Goal: Navigation & Orientation: Find specific page/section

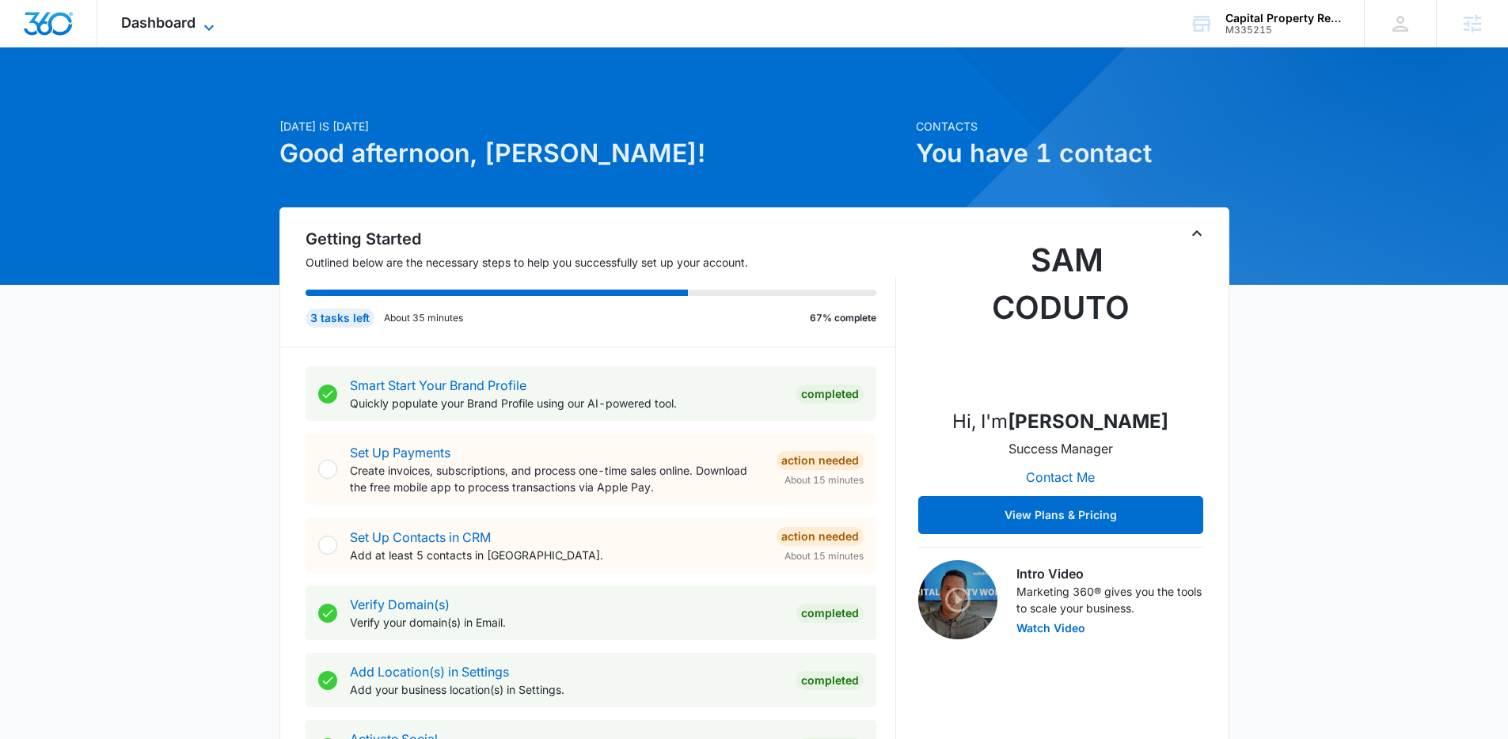
click at [205, 26] on icon at bounding box center [208, 27] width 19 height 19
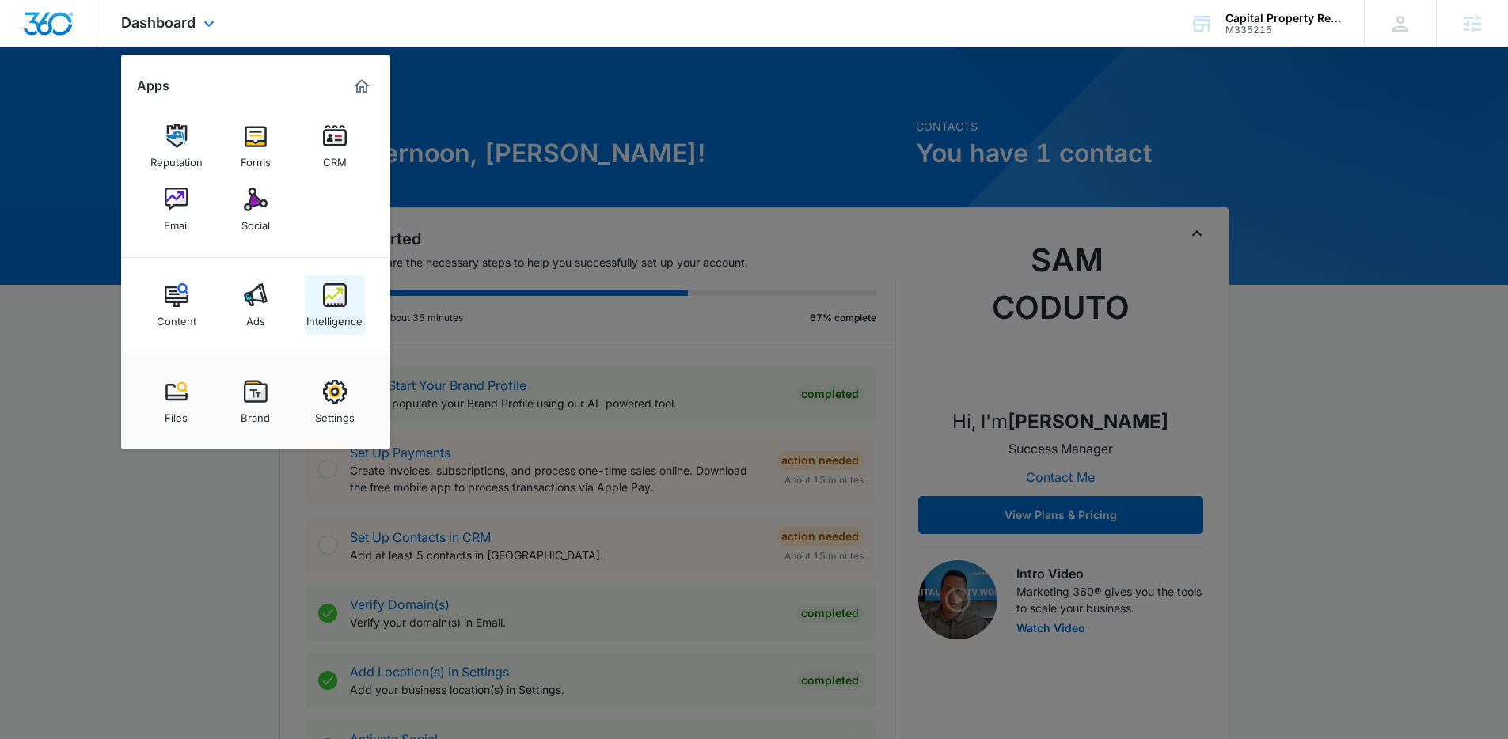
click at [358, 320] on div "Intelligence" at bounding box center [334, 317] width 56 height 21
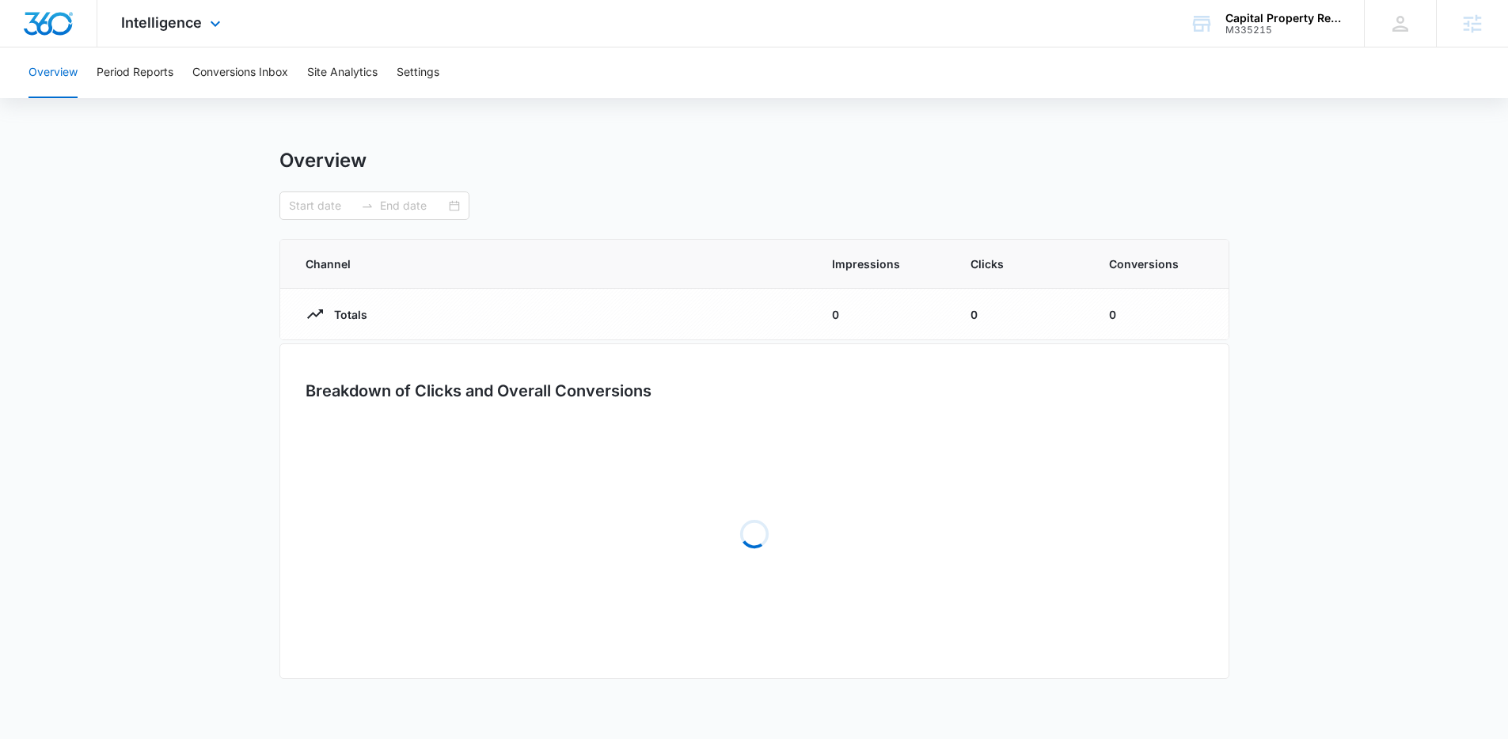
type input "08/16/2025"
type input "09/15/2025"
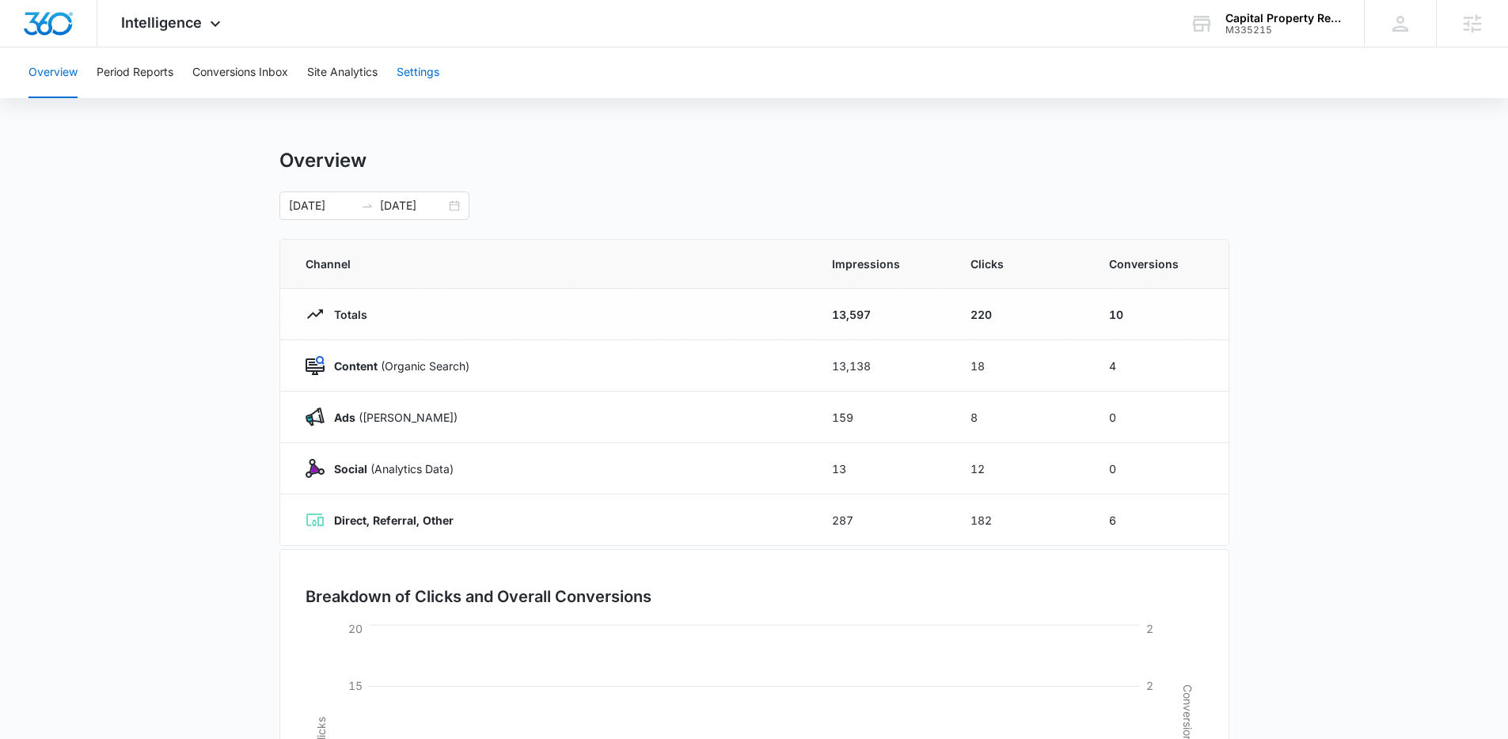
click at [433, 63] on button "Settings" at bounding box center [417, 72] width 43 height 51
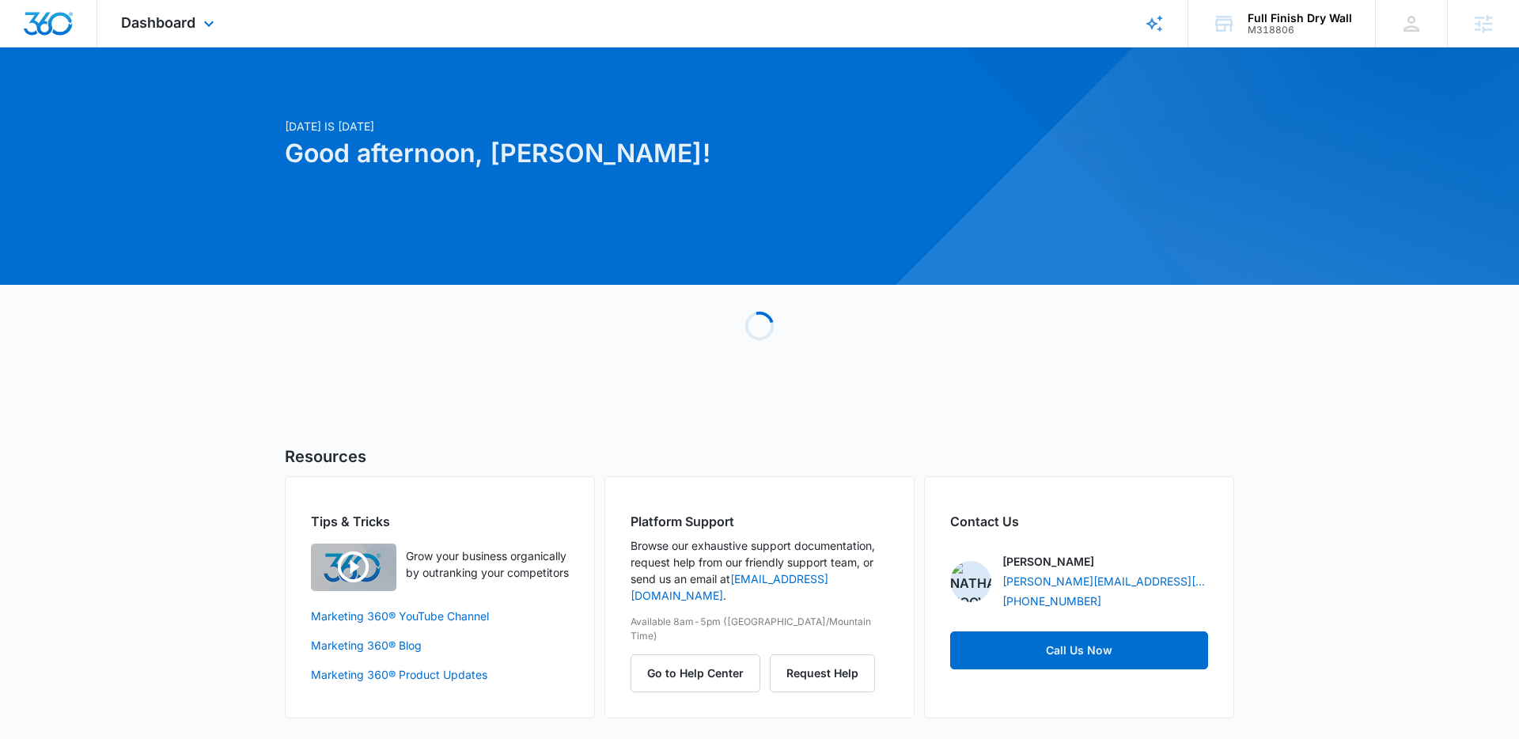
click at [206, 14] on div "Dashboard Apps Reputation Forms CRM Email Social Content Ads Intelligence Files…" at bounding box center [169, 23] width 145 height 47
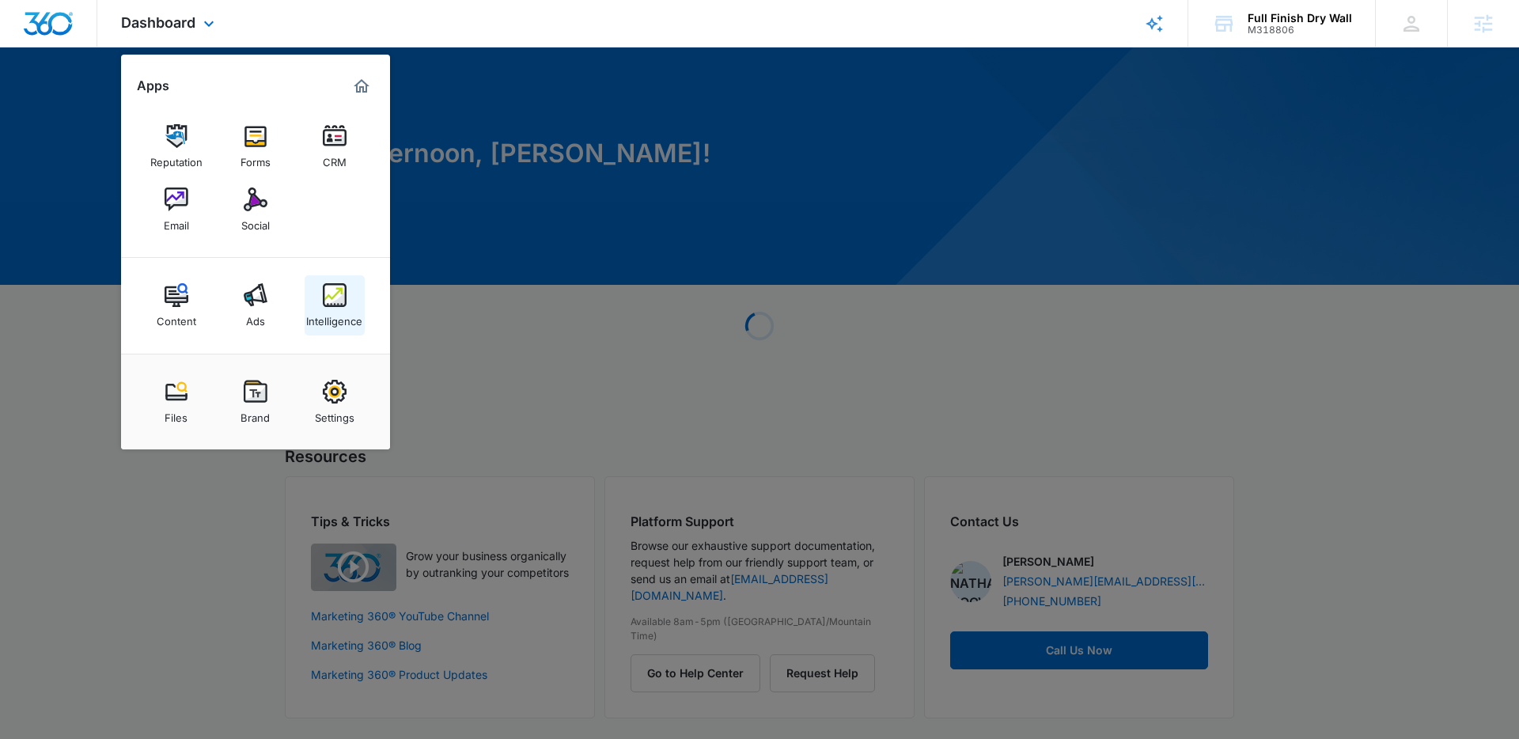
click at [336, 318] on div "Intelligence" at bounding box center [334, 317] width 56 height 21
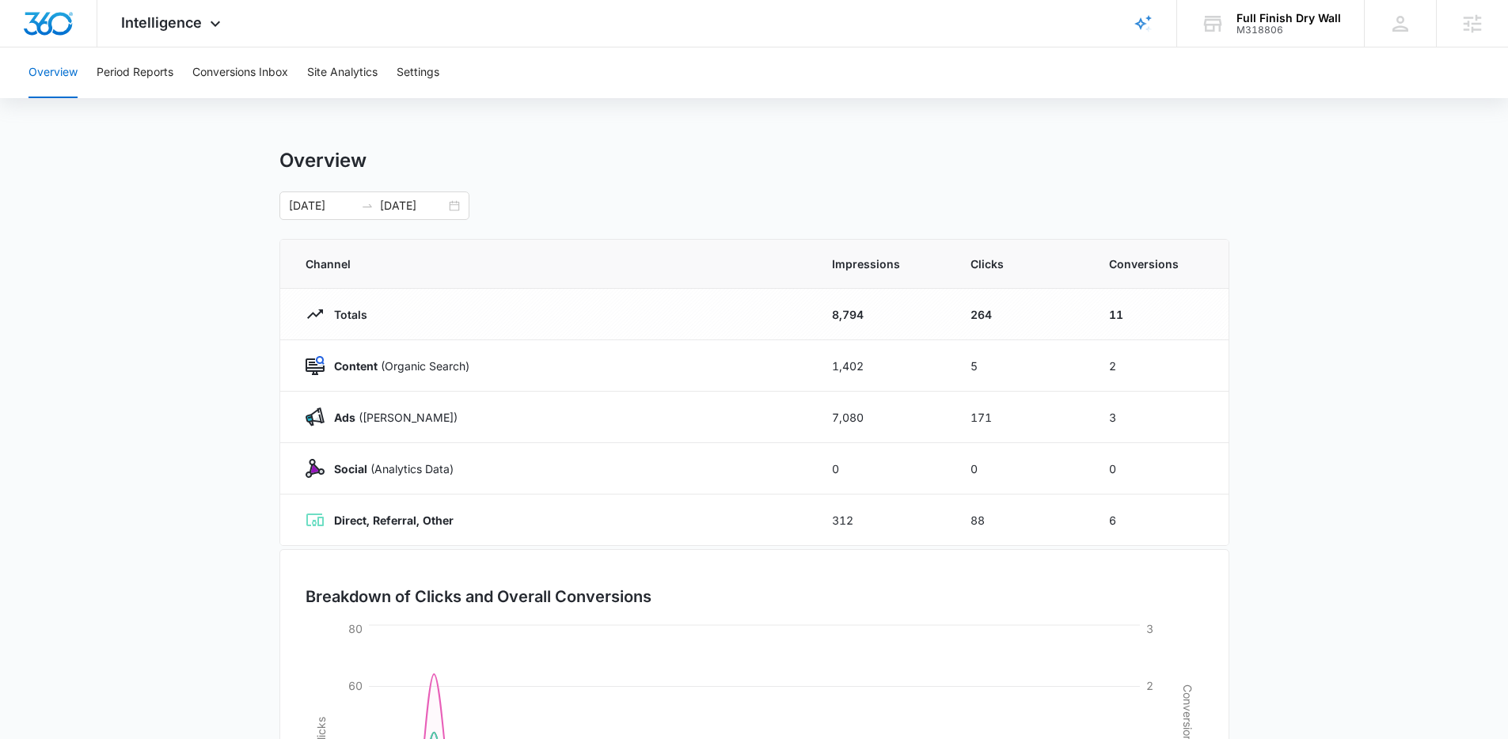
click at [446, 77] on div "Overview Period Reports Conversions Inbox Site Analytics Settings" at bounding box center [754, 72] width 1470 height 51
click at [434, 75] on button "Settings" at bounding box center [417, 72] width 43 height 51
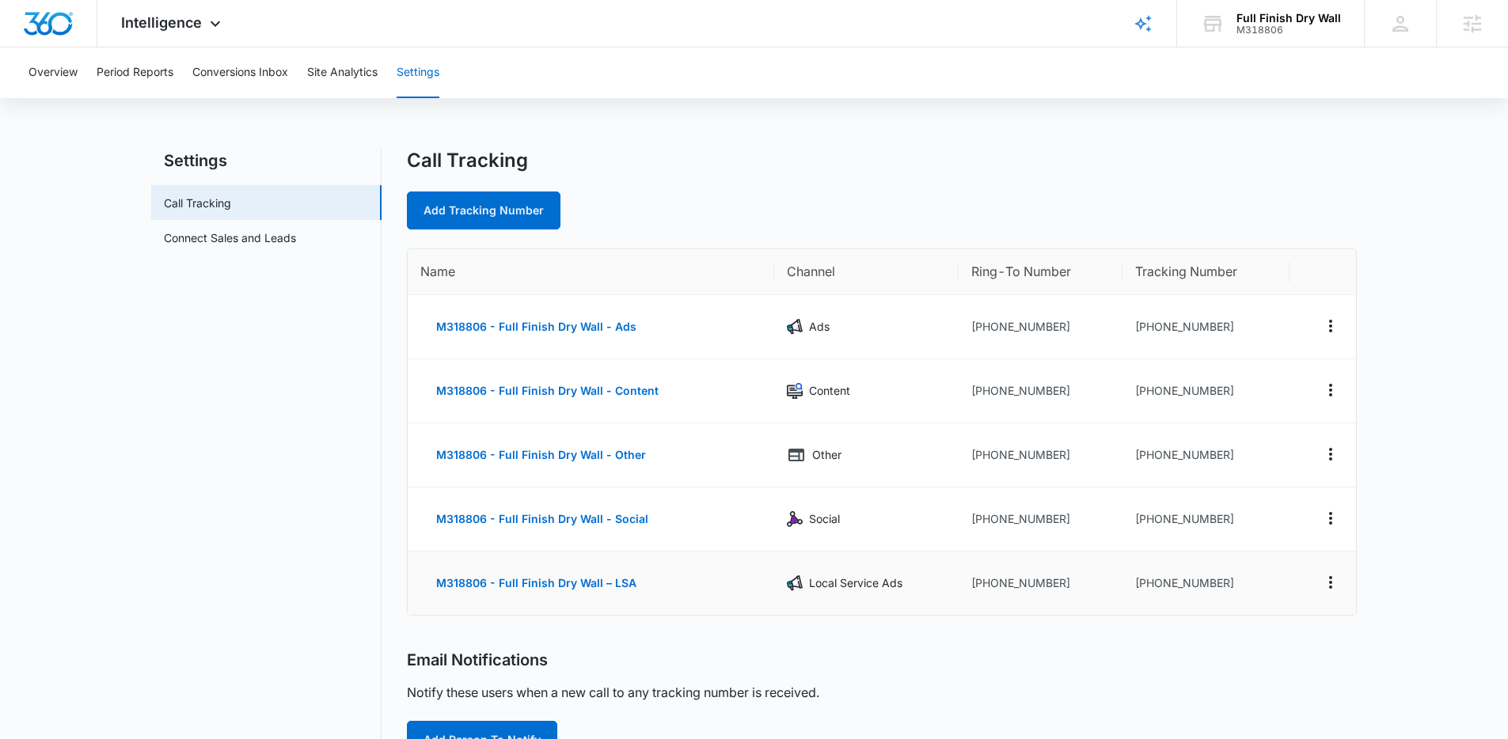
click at [1204, 581] on td "+17206080575" at bounding box center [1205, 583] width 167 height 63
copy td "7206080575"
drag, startPoint x: 1244, startPoint y: 594, endPoint x: 1147, endPoint y: 587, distance: 96.8
click at [1147, 587] on td "+17206080575" at bounding box center [1205, 583] width 167 height 63
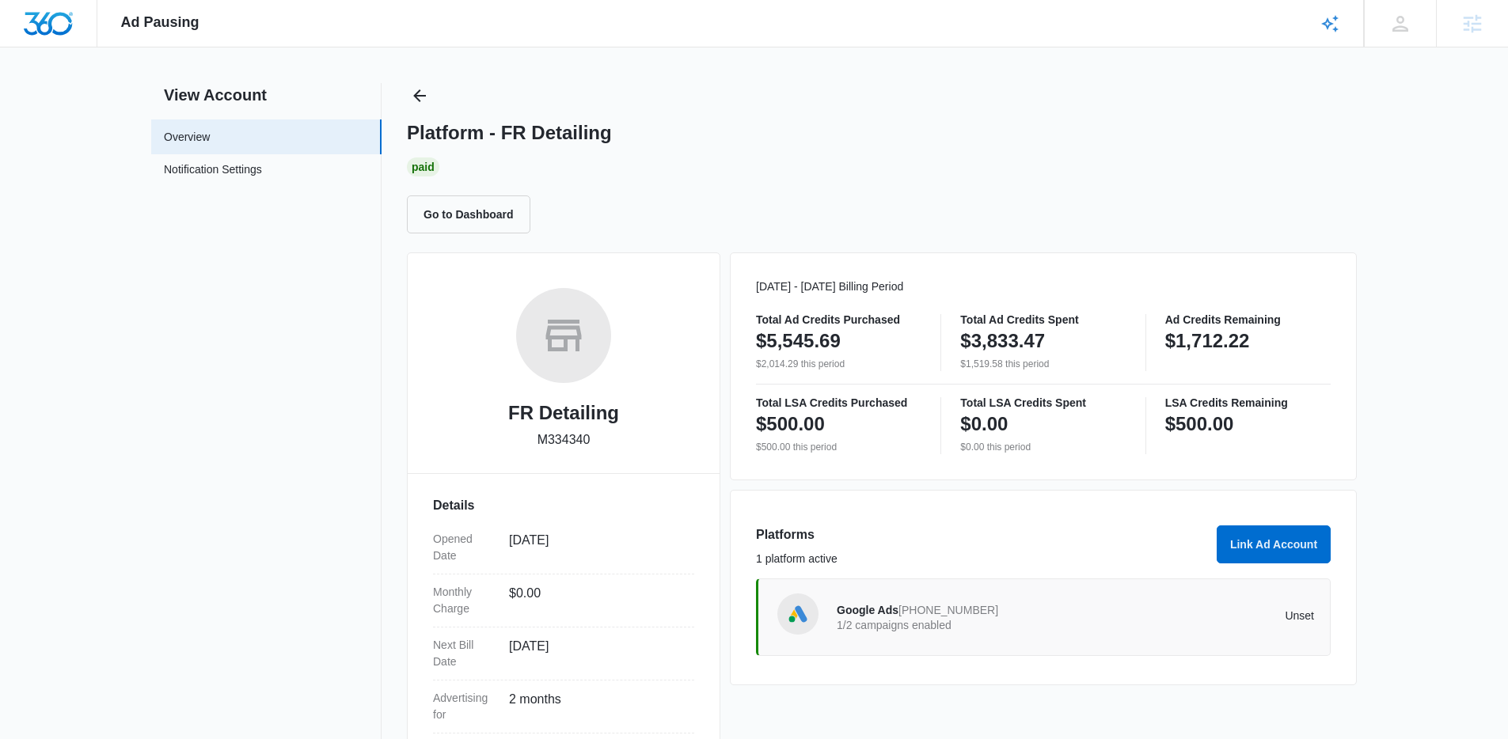
scroll to position [14, 0]
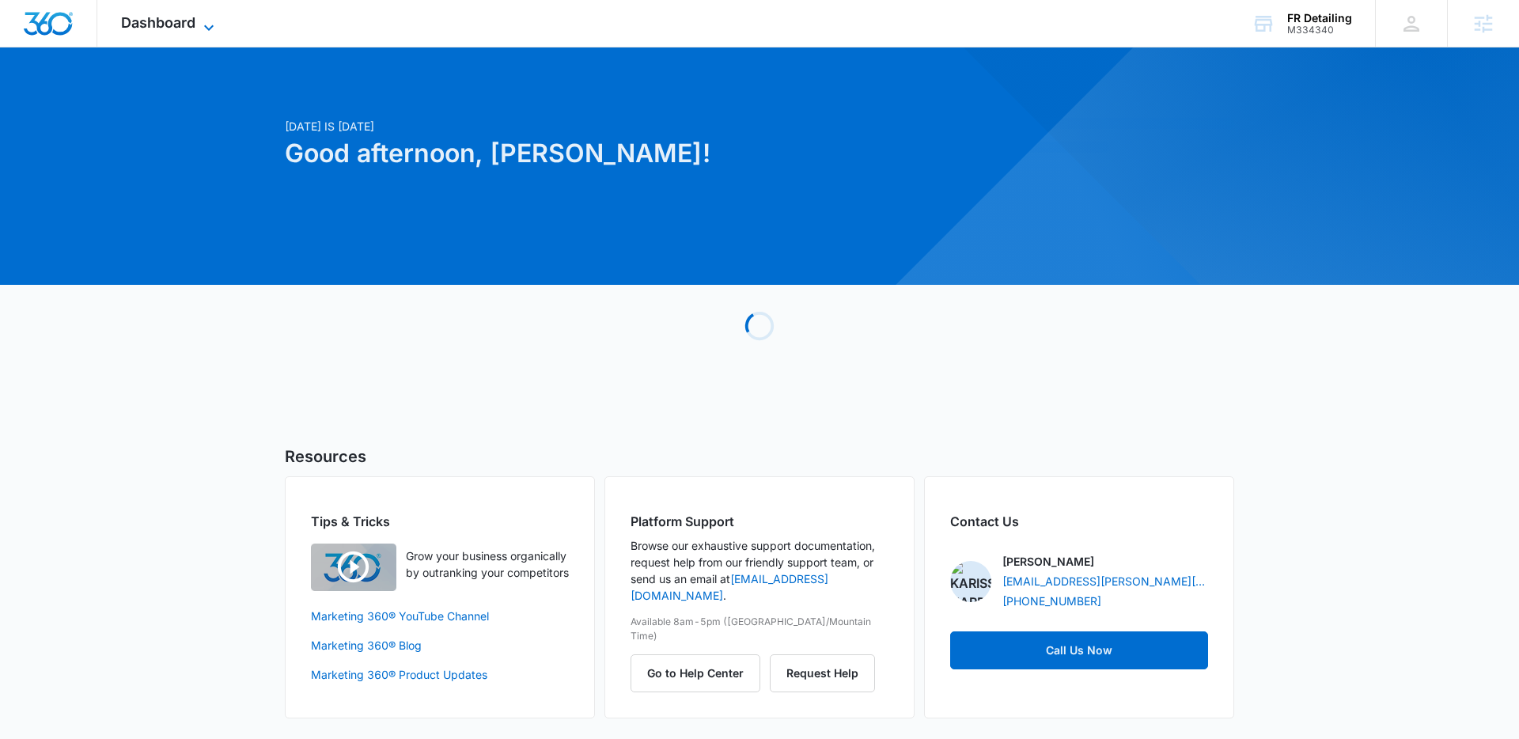
click at [207, 31] on icon at bounding box center [208, 27] width 19 height 19
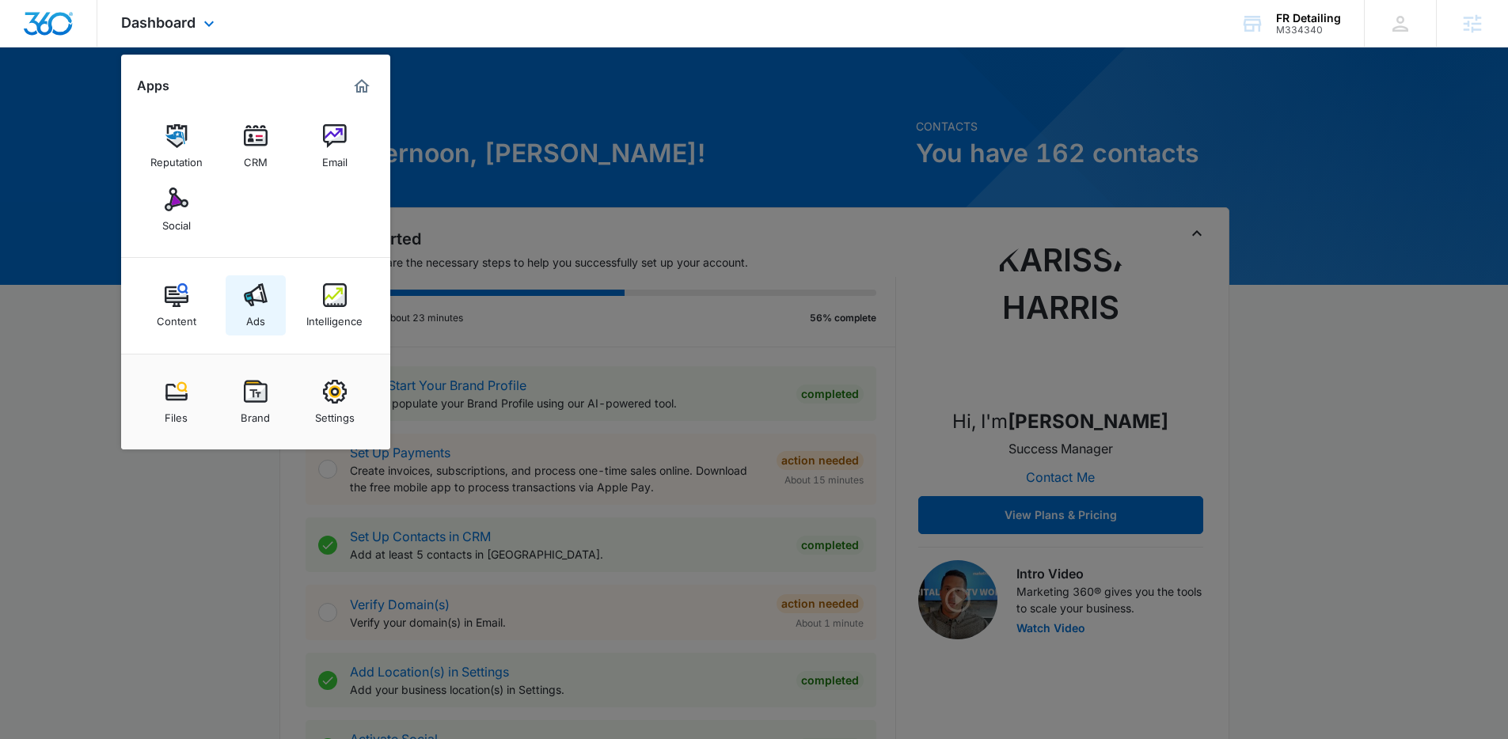
click at [263, 321] on div "Ads" at bounding box center [255, 317] width 19 height 21
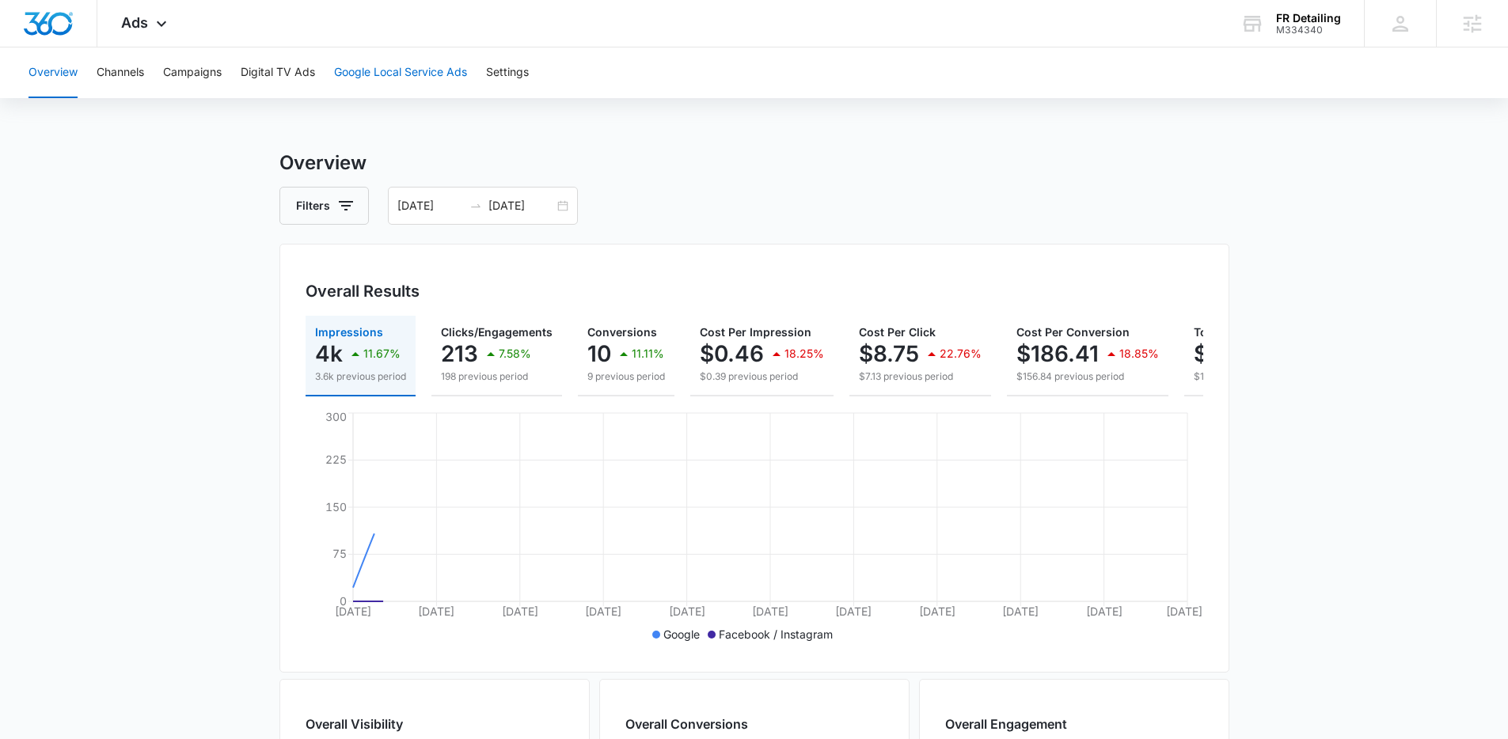
click at [433, 76] on button "Google Local Service Ads" at bounding box center [400, 72] width 133 height 51
